Goal: Task Accomplishment & Management: Use online tool/utility

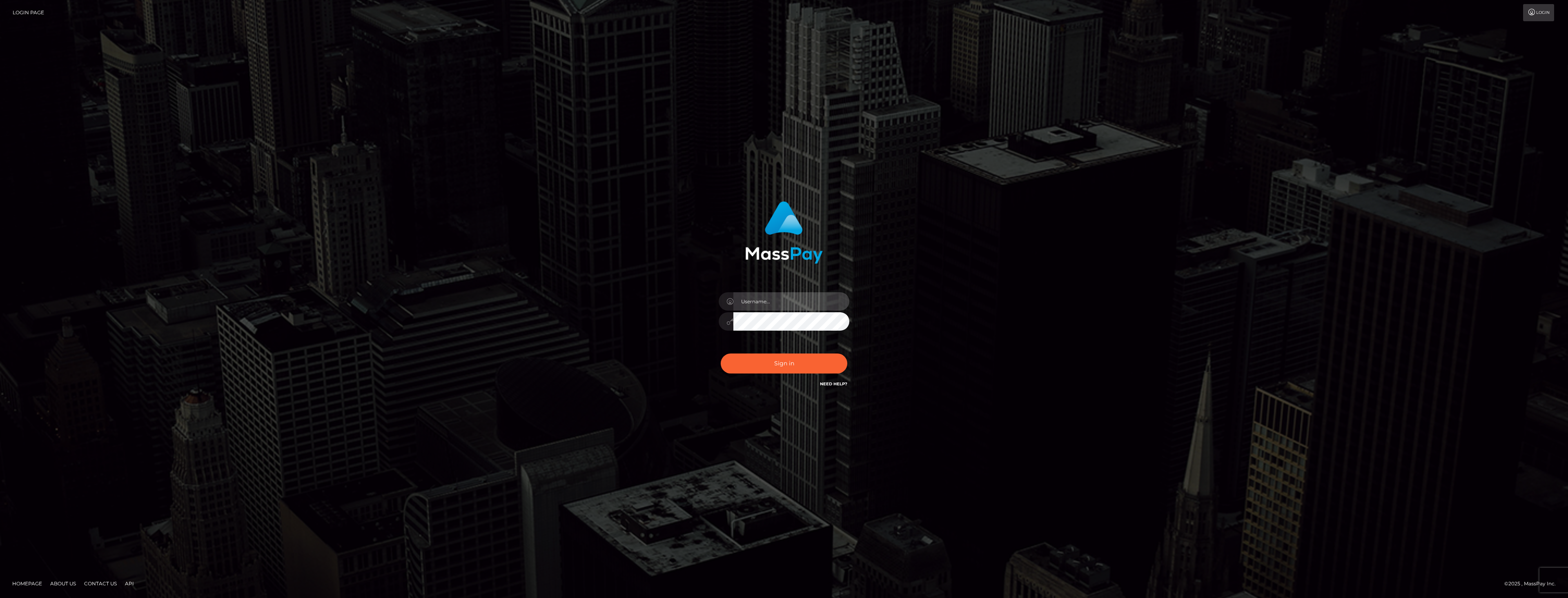
type input "dat.rush"
click at [787, 290] on div "dat.rush" at bounding box center [784, 316] width 143 height 63
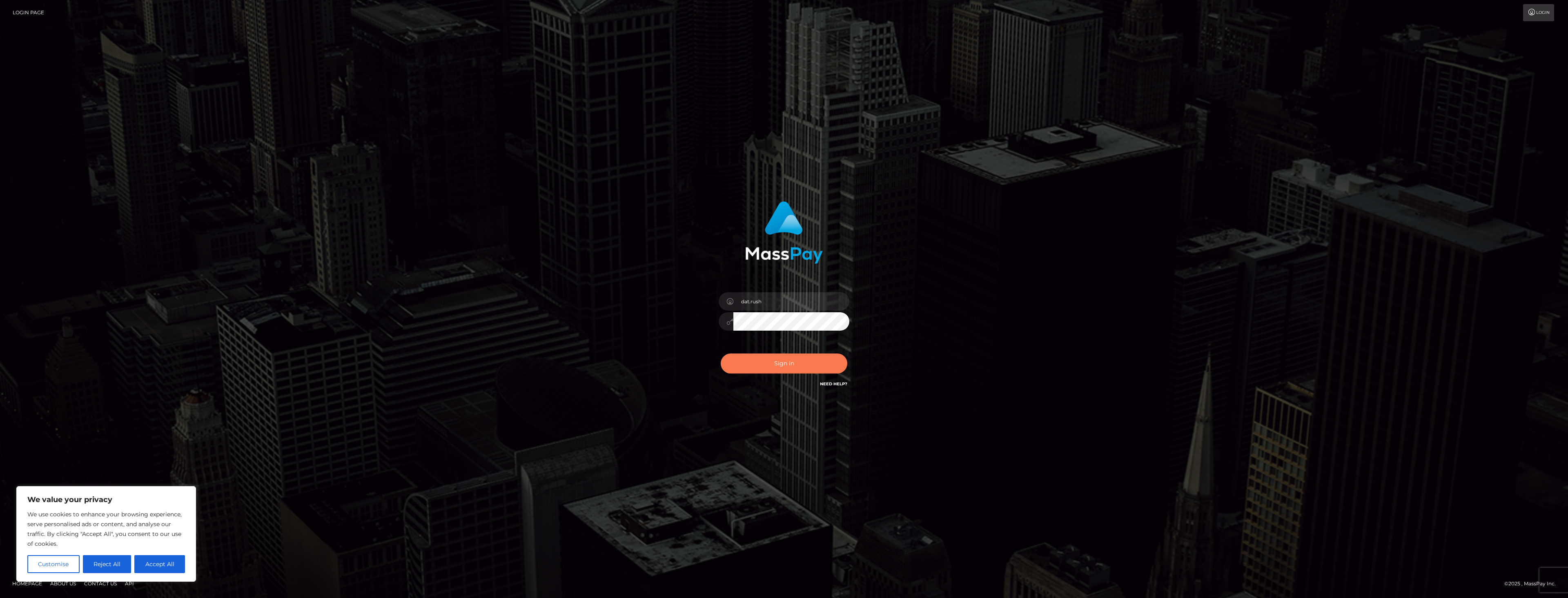
click at [770, 370] on button "Sign in" at bounding box center [784, 363] width 126 height 20
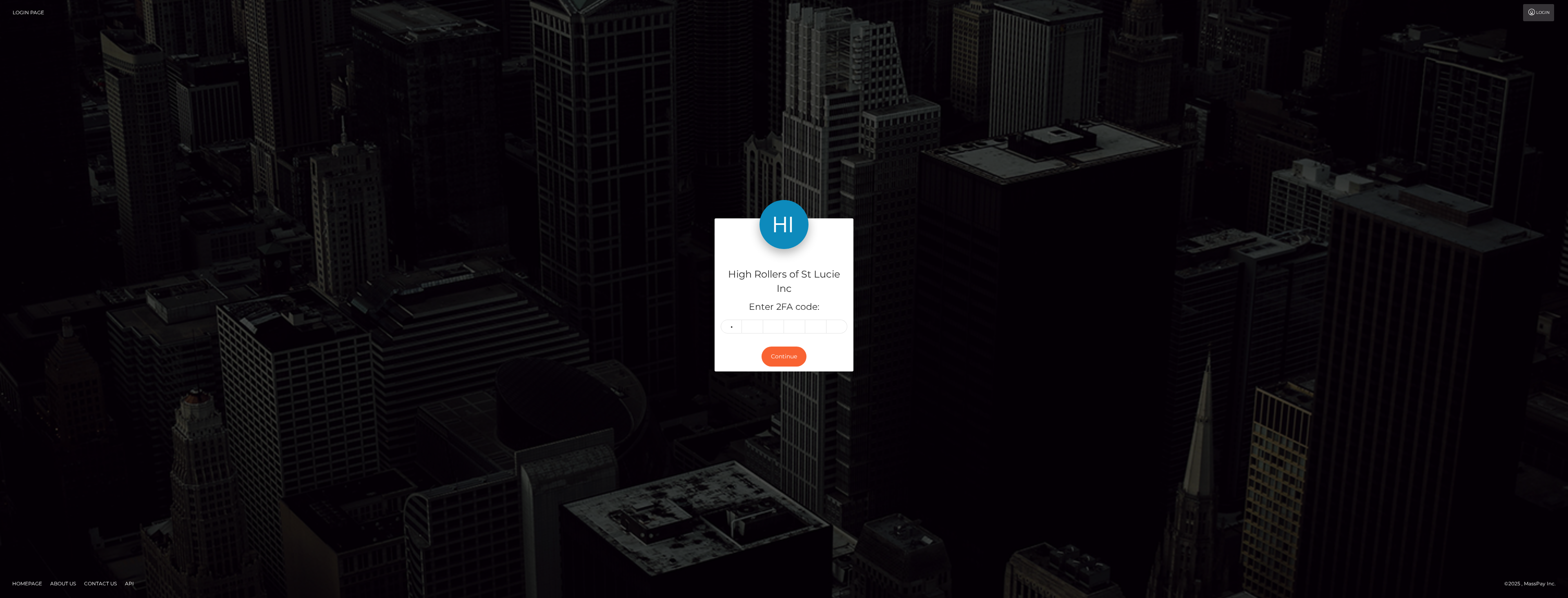
type input "1"
type input "8"
type input "9"
type input "5"
type input "1"
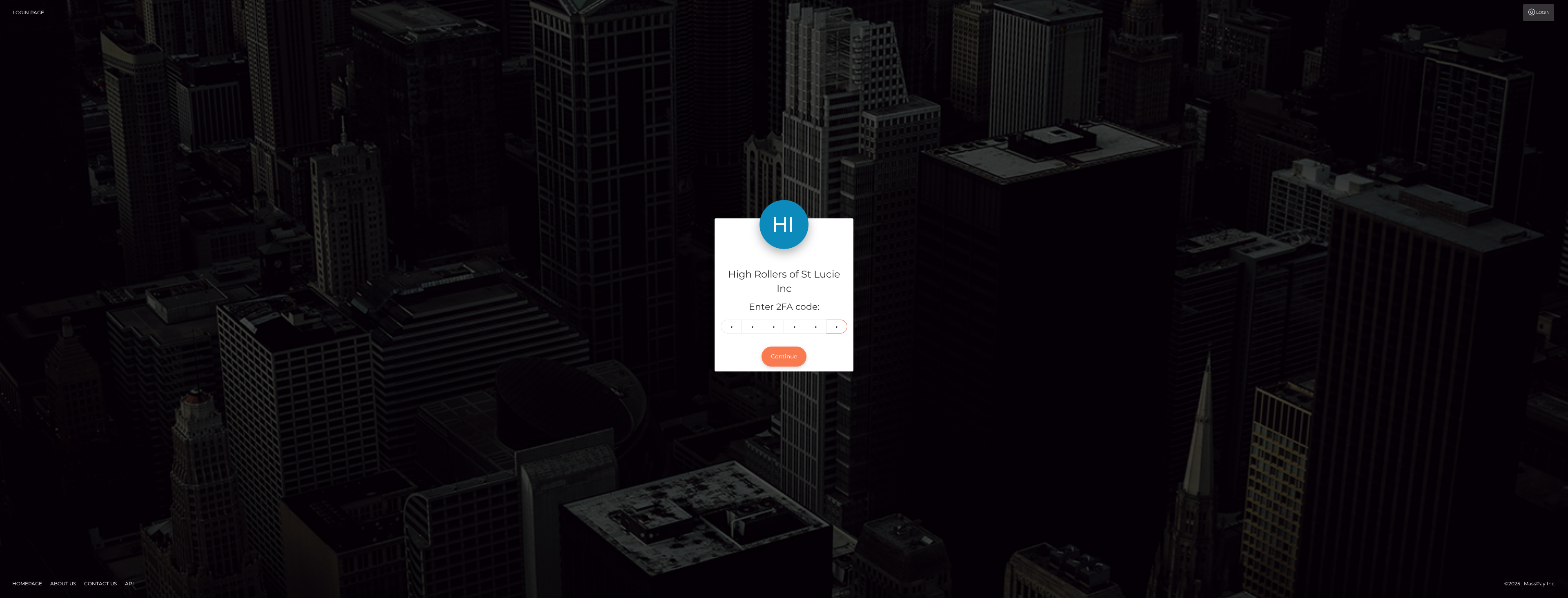
type input "5"
click at [782, 350] on button "Continue" at bounding box center [784, 356] width 45 height 20
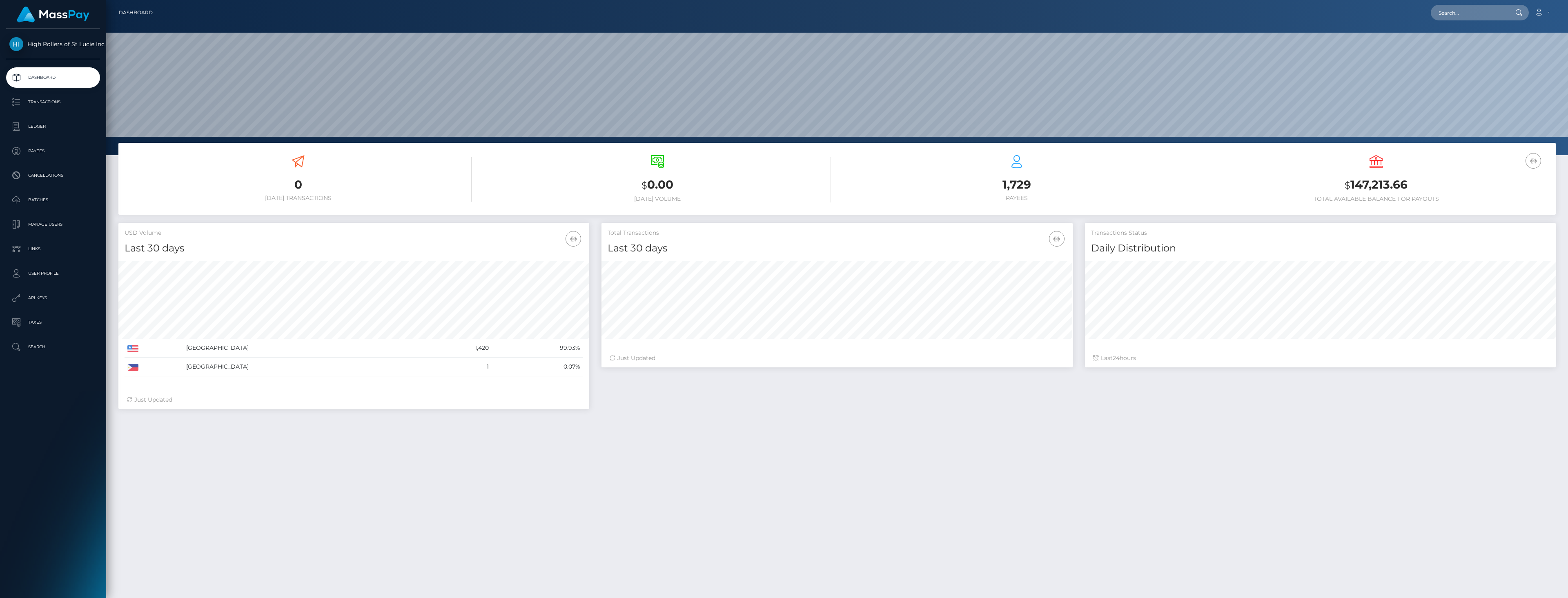
scroll to position [145, 471]
click at [50, 196] on p "Batches" at bounding box center [53, 200] width 88 height 12
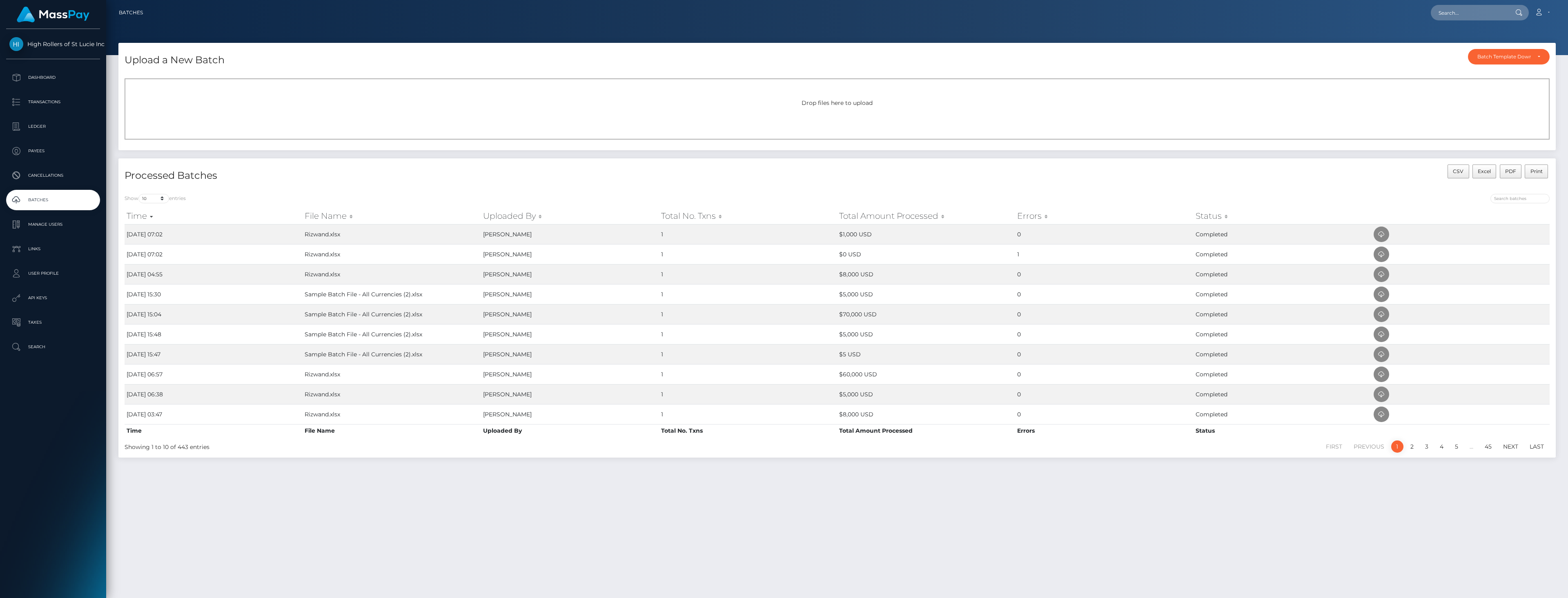
click at [136, 108] on div "Drop files here to upload" at bounding box center [836, 109] width 1425 height 62
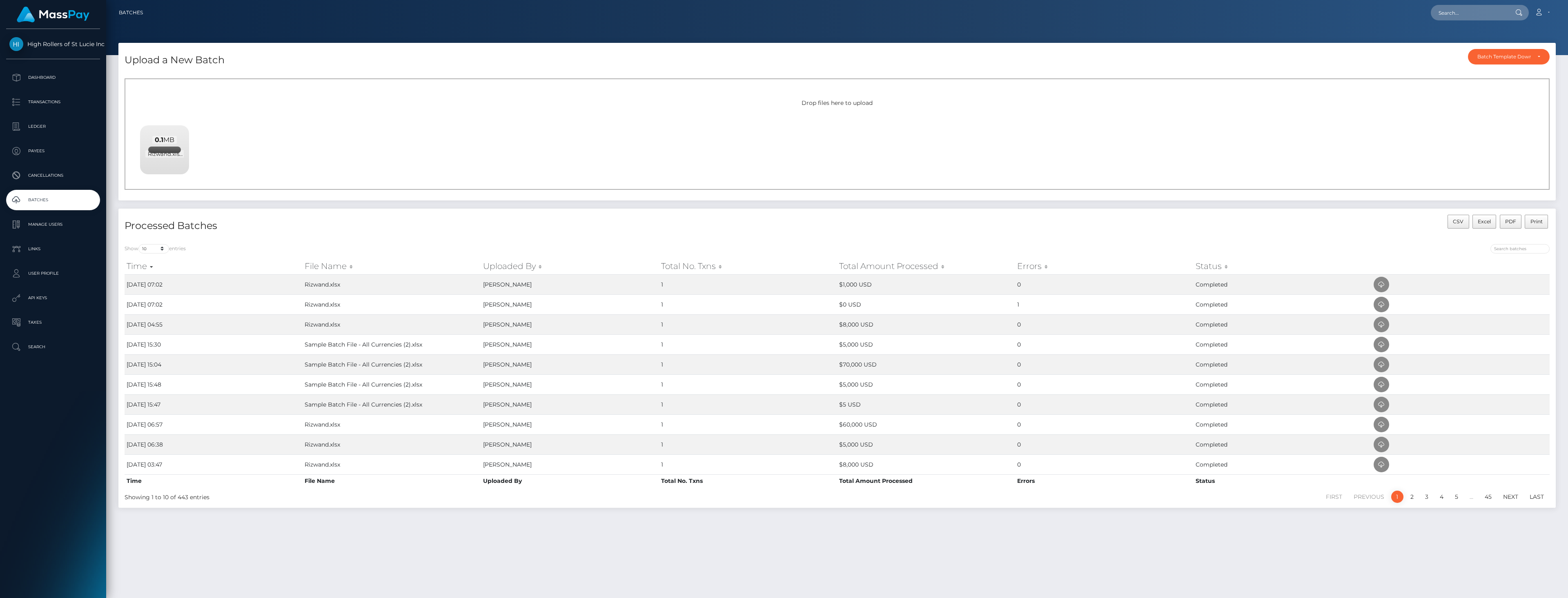
click at [495, 223] on h4 "Processed Batches" at bounding box center [477, 226] width 706 height 14
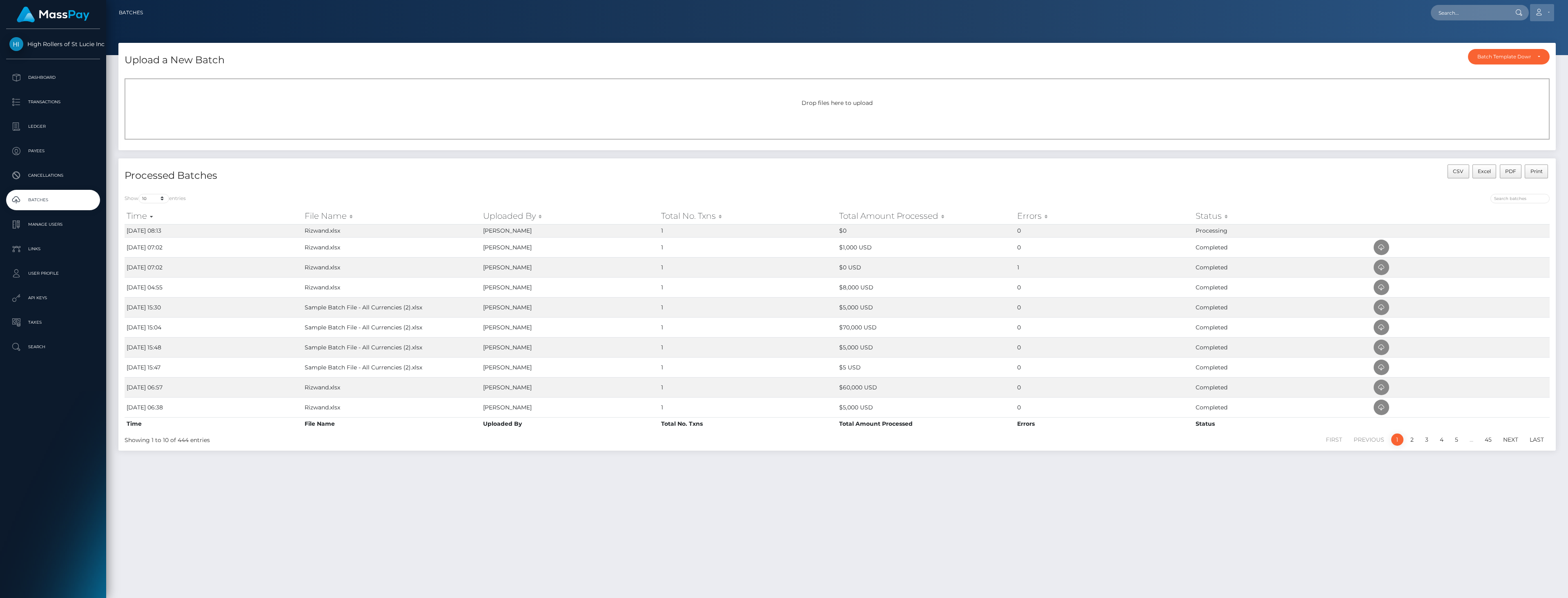
click at [1544, 5] on link "Account" at bounding box center [1542, 12] width 24 height 17
